Goal: Task Accomplishment & Management: Use online tool/utility

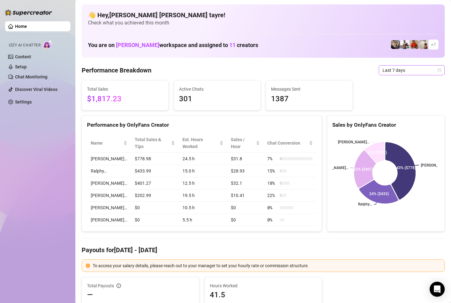
click at [382, 67] on span "Last 7 days" at bounding box center [411, 70] width 58 height 9
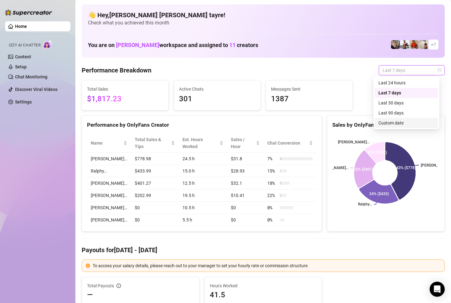
click at [385, 125] on div "Custom date" at bounding box center [406, 123] width 56 height 7
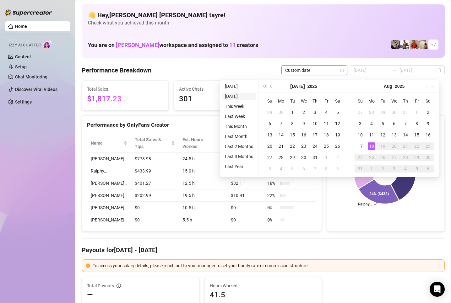
type input "2025-08-17"
type input "2025-08-18"
click at [230, 84] on li "Today" at bounding box center [238, 87] width 33 height 8
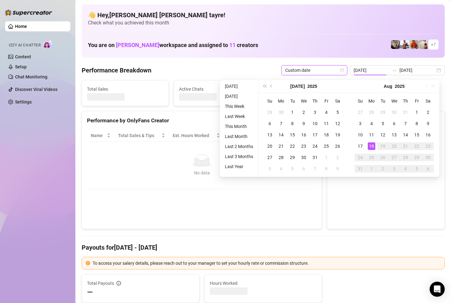
type input "2025-08-18"
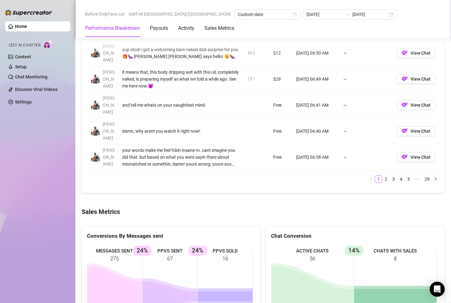
scroll to position [785, 0]
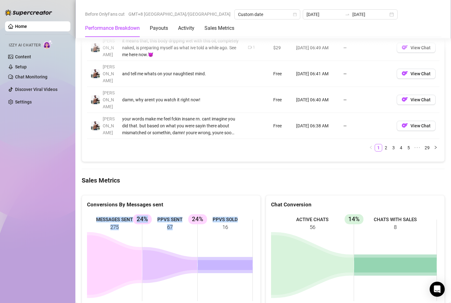
drag, startPoint x: 239, startPoint y: 194, endPoint x: 121, endPoint y: 170, distance: 120.4
click at [125, 208] on div "MESSAGES SENT 275 PPVS SENT 67 24% PPVS SOLD 16 24%" at bounding box center [171, 260] width 178 height 104
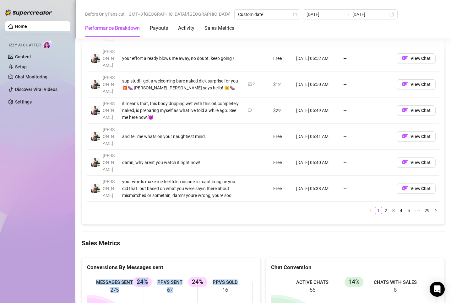
scroll to position [690, 0]
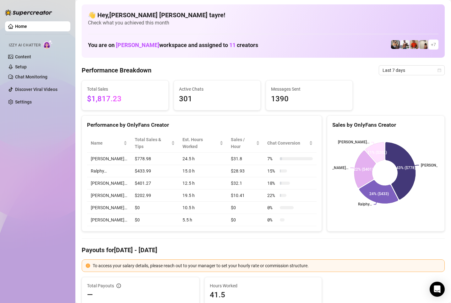
click at [56, 154] on div "Home Izzy AI Chatter Content Setup Chat Monitoring Discover Viral Videos Settin…" at bounding box center [37, 149] width 65 height 298
